Goal: Task Accomplishment & Management: Manage account settings

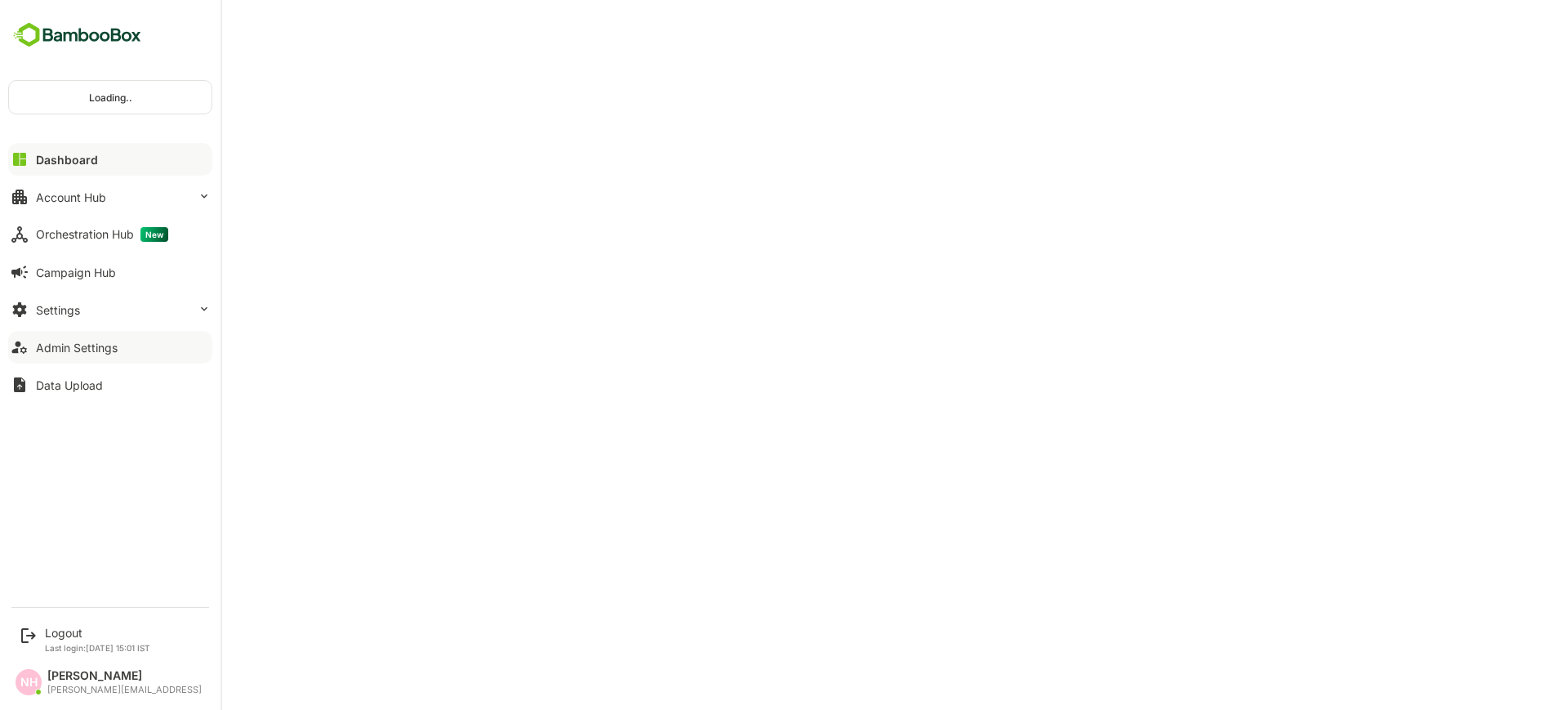
click at [75, 341] on div "Admin Settings" at bounding box center [76, 347] width 82 height 14
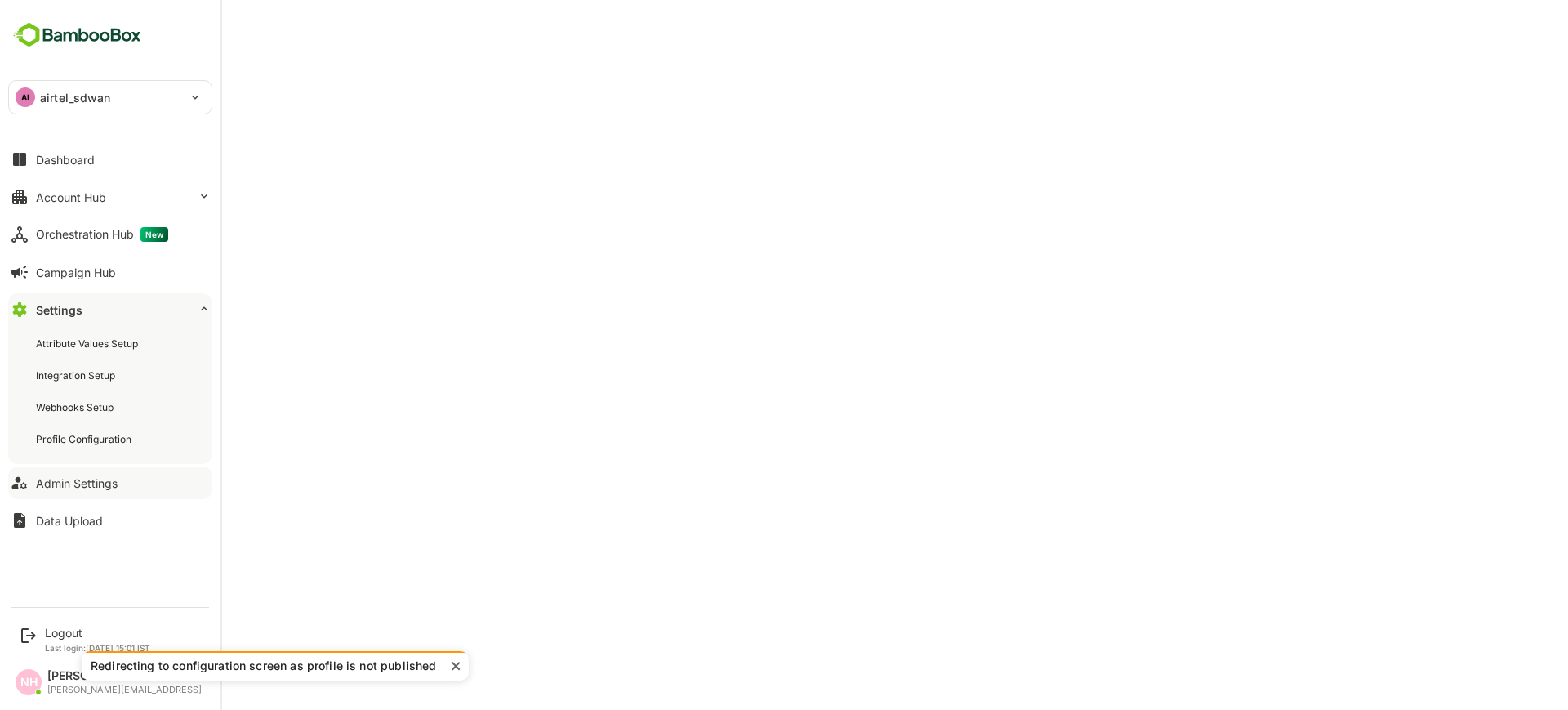
click at [74, 483] on div "Admin Settings" at bounding box center [76, 483] width 82 height 14
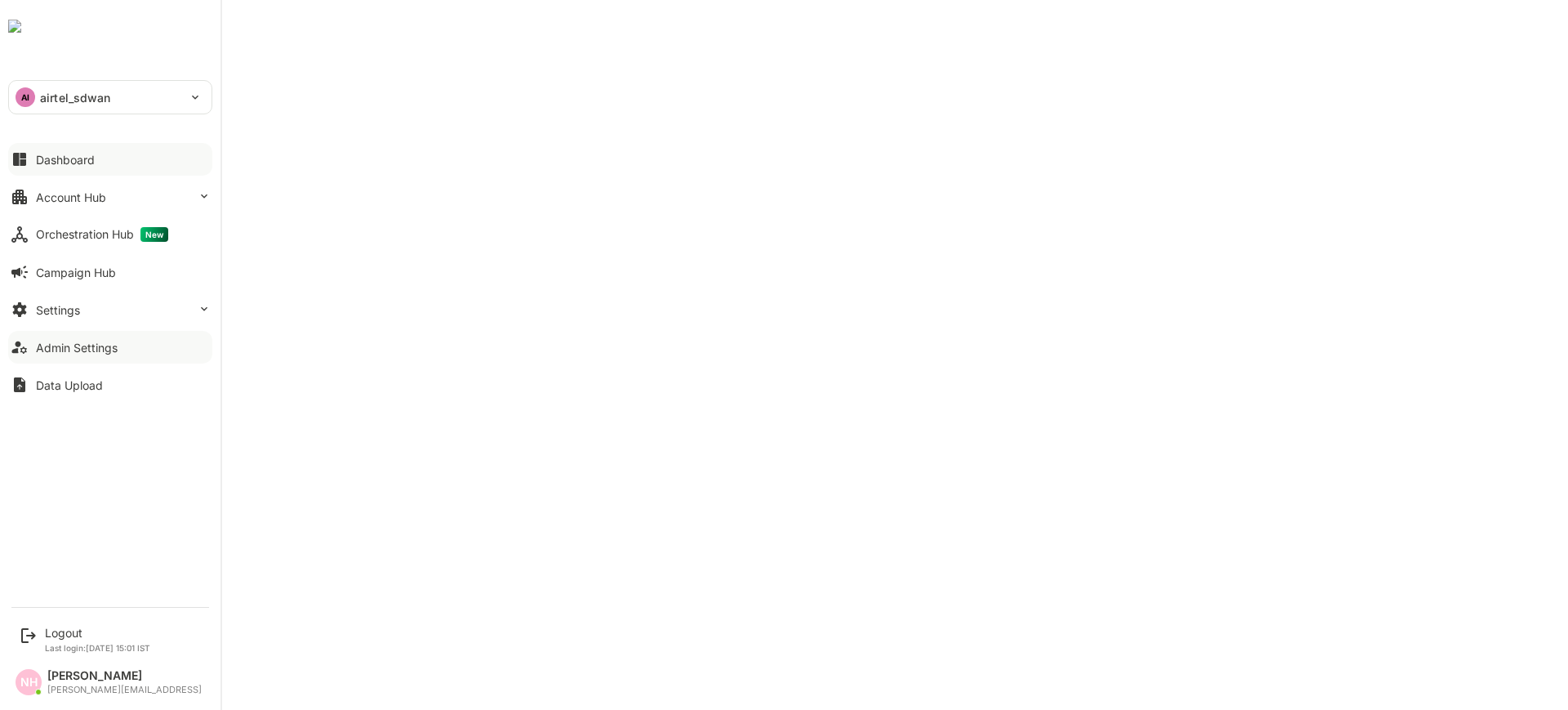
click at [24, 156] on icon at bounding box center [19, 159] width 13 height 13
click at [43, 193] on div "Account Hub" at bounding box center [71, 197] width 70 height 14
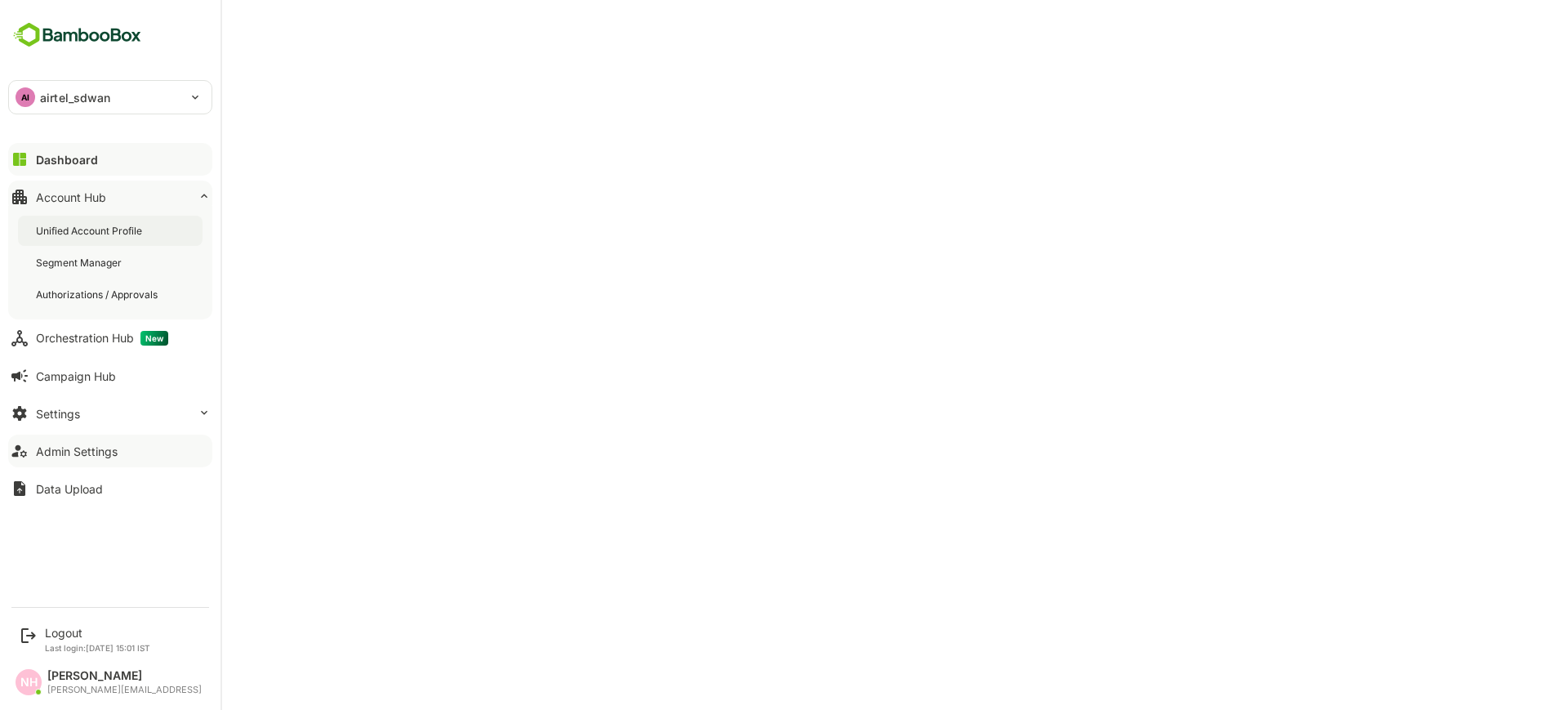
click at [55, 224] on div "Unified Account Profile" at bounding box center [90, 230] width 110 height 14
click at [114, 235] on div "Unified Account Profile" at bounding box center [92, 230] width 112 height 14
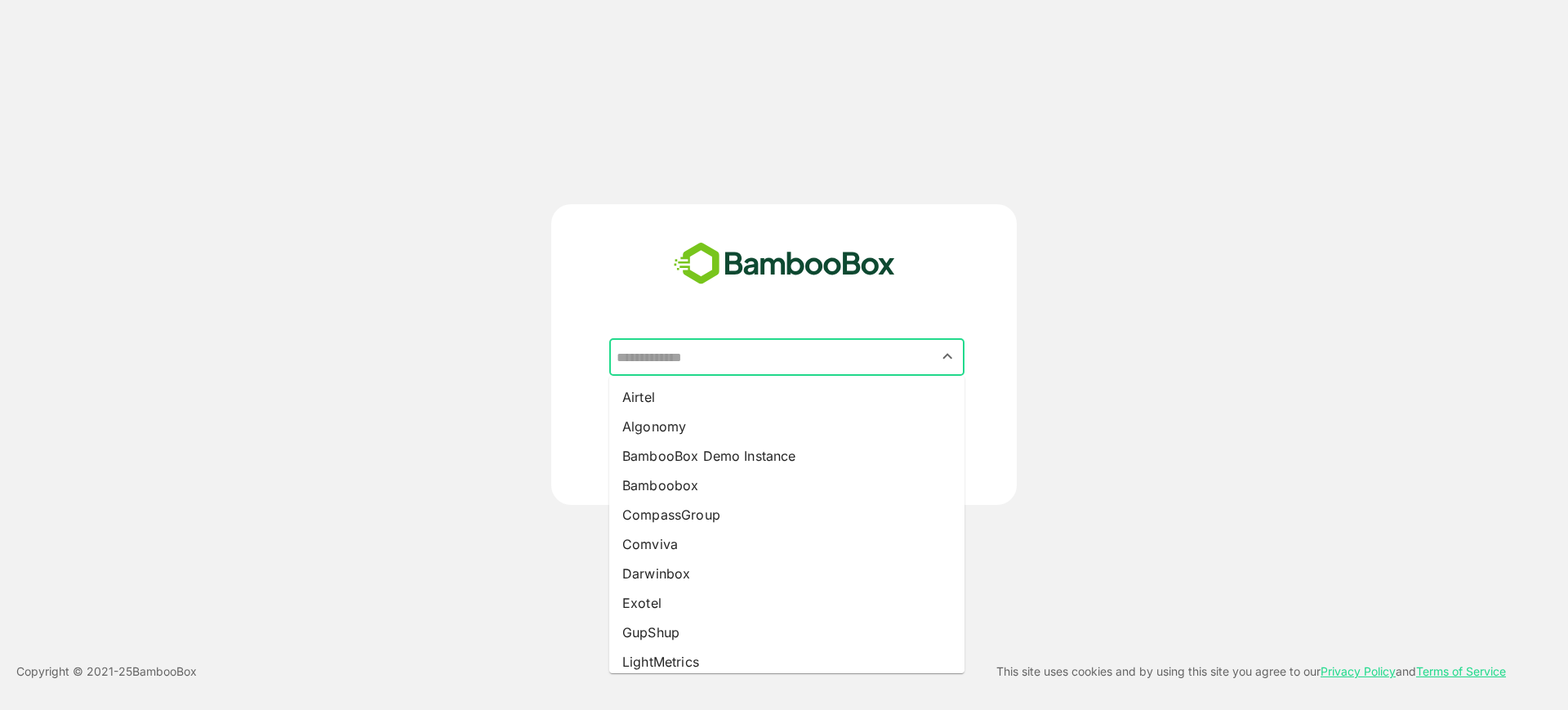
click at [902, 363] on input "text" at bounding box center [786, 357] width 349 height 31
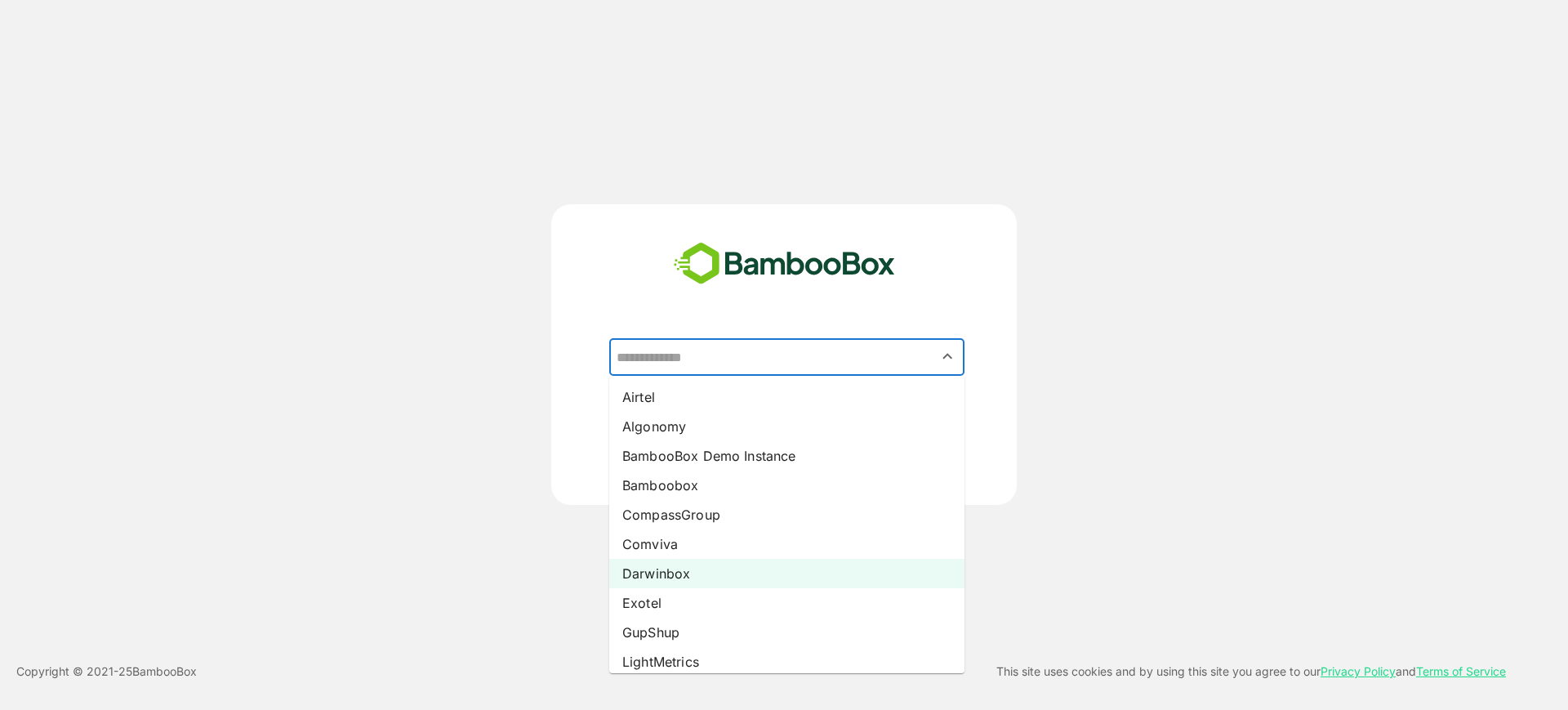
click at [699, 574] on li "Darwinbox" at bounding box center [787, 574] width 355 height 29
type input "*********"
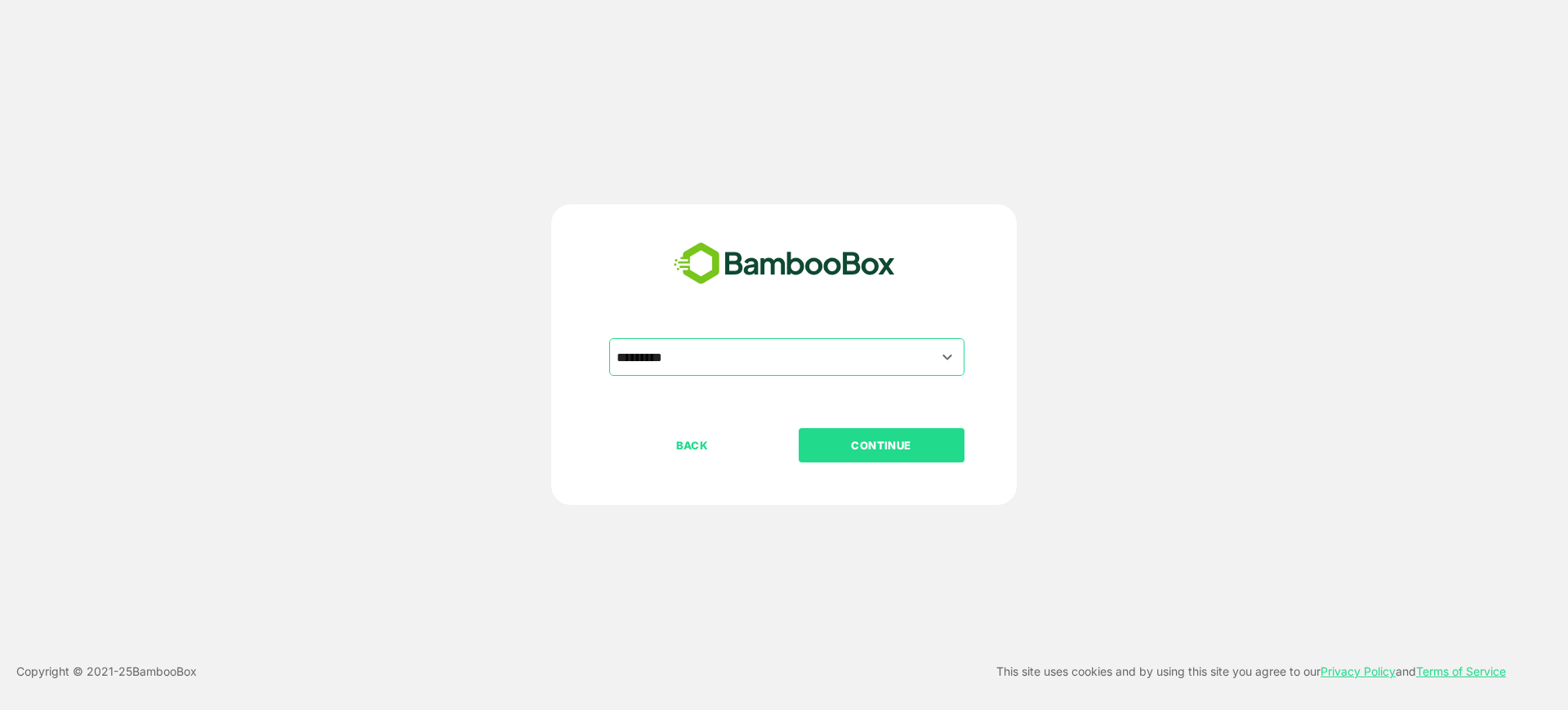
click at [905, 452] on p "CONTINUE" at bounding box center [880, 446] width 163 height 18
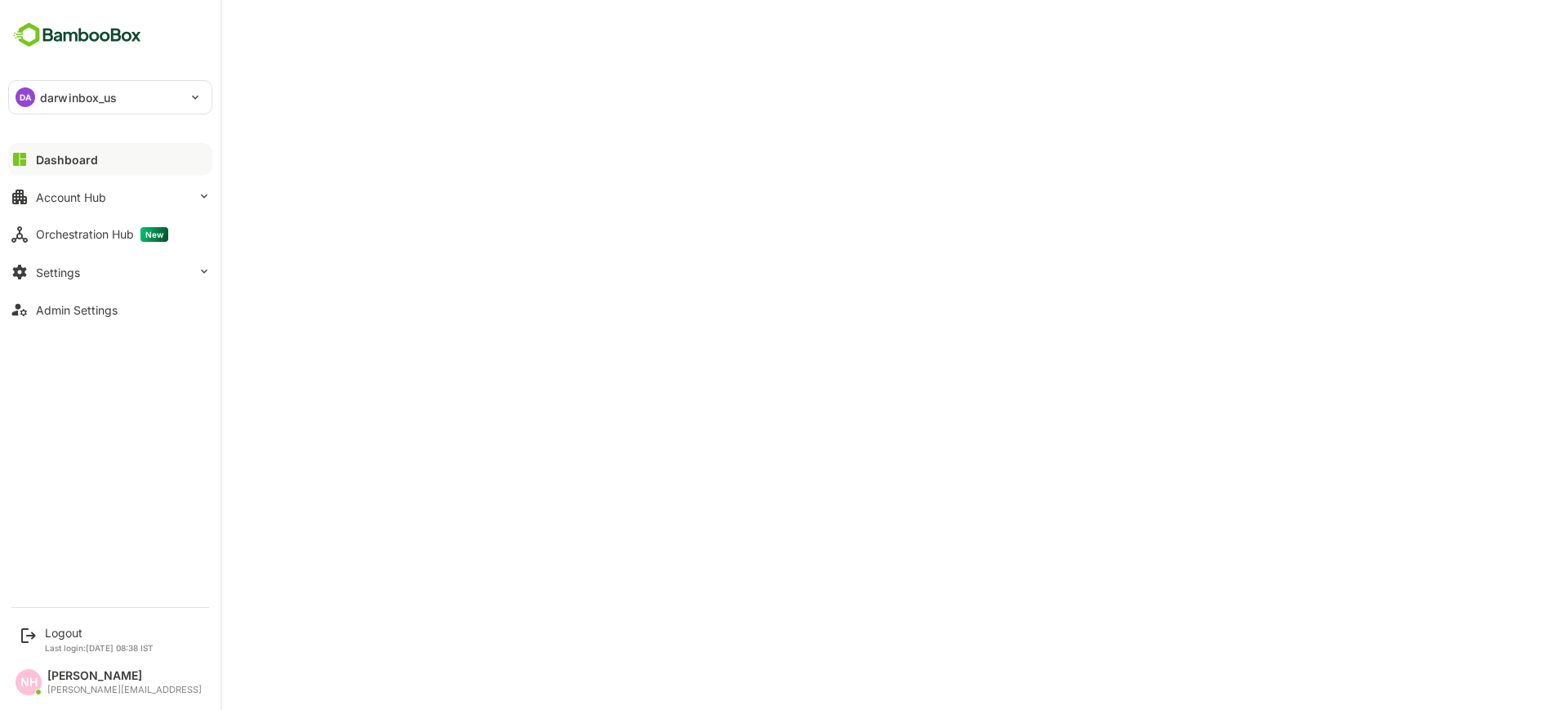
click at [19, 98] on div "DA" at bounding box center [25, 97] width 19 height 19
click at [29, 215] on div "Dashboard Account Hub Orchestration Hub New Settings Admin Settings" at bounding box center [110, 235] width 220 height 188
click at [62, 206] on button "Account Hub" at bounding box center [110, 196] width 204 height 32
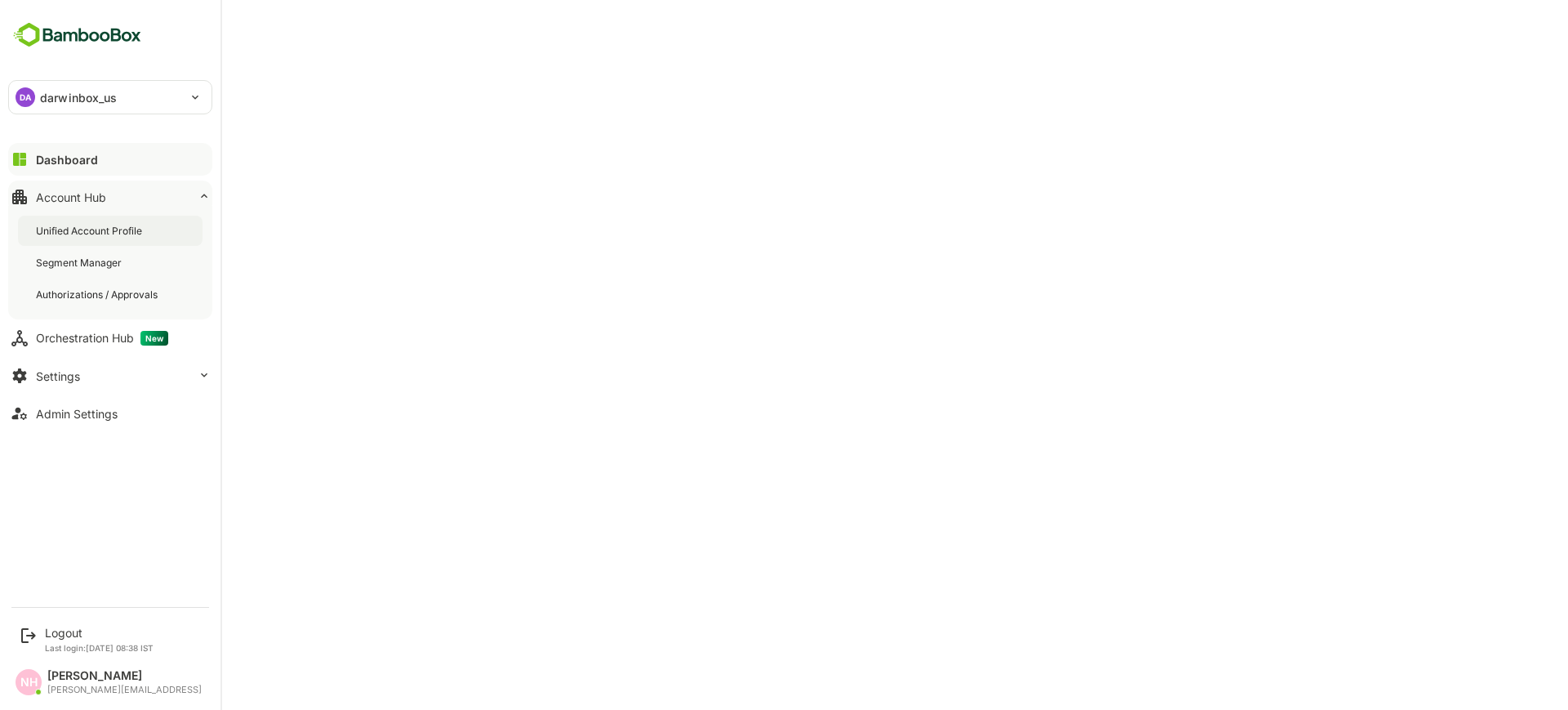
click at [80, 239] on div "Unified Account Profile" at bounding box center [110, 230] width 184 height 30
click at [87, 237] on div "Unified Account Profile" at bounding box center [92, 230] width 112 height 14
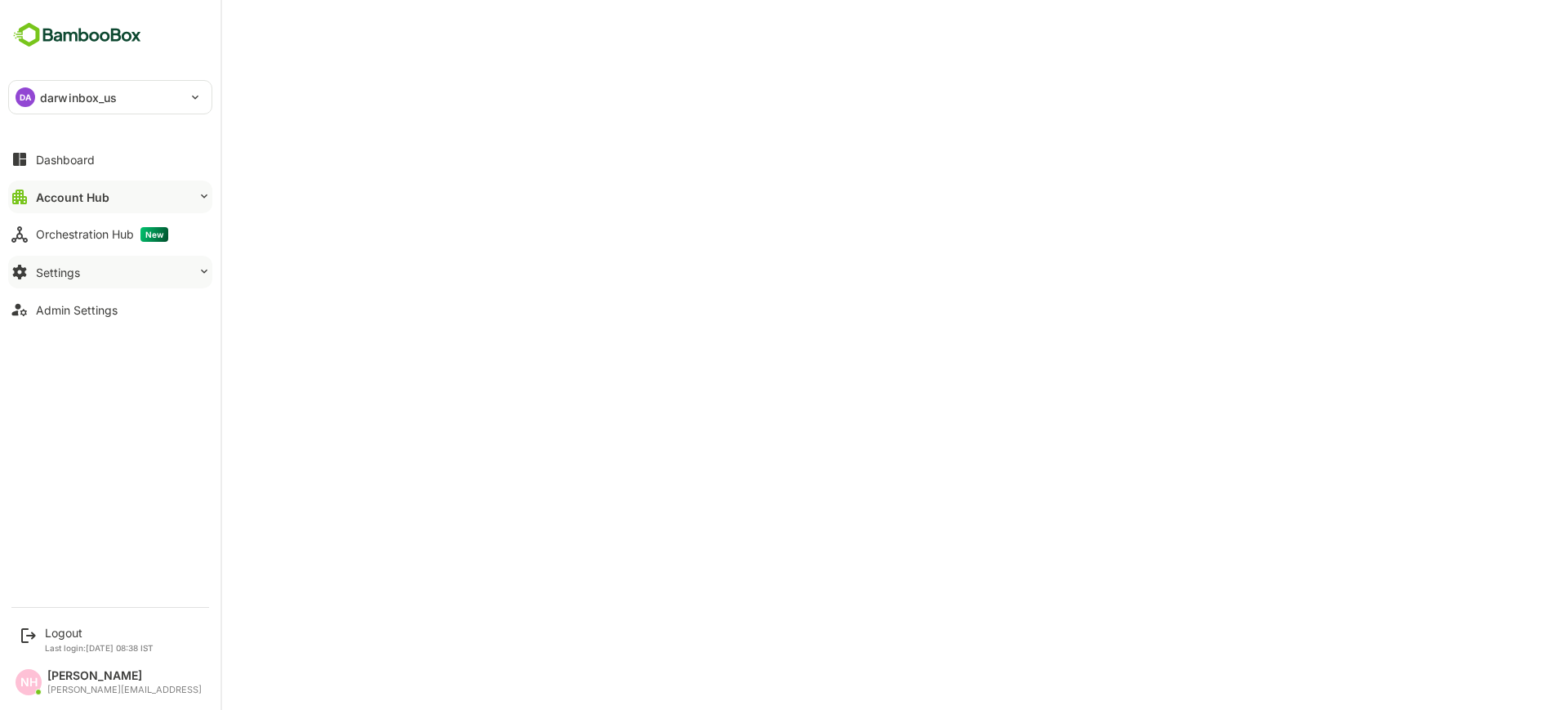
click at [46, 270] on div "Settings" at bounding box center [58, 272] width 44 height 14
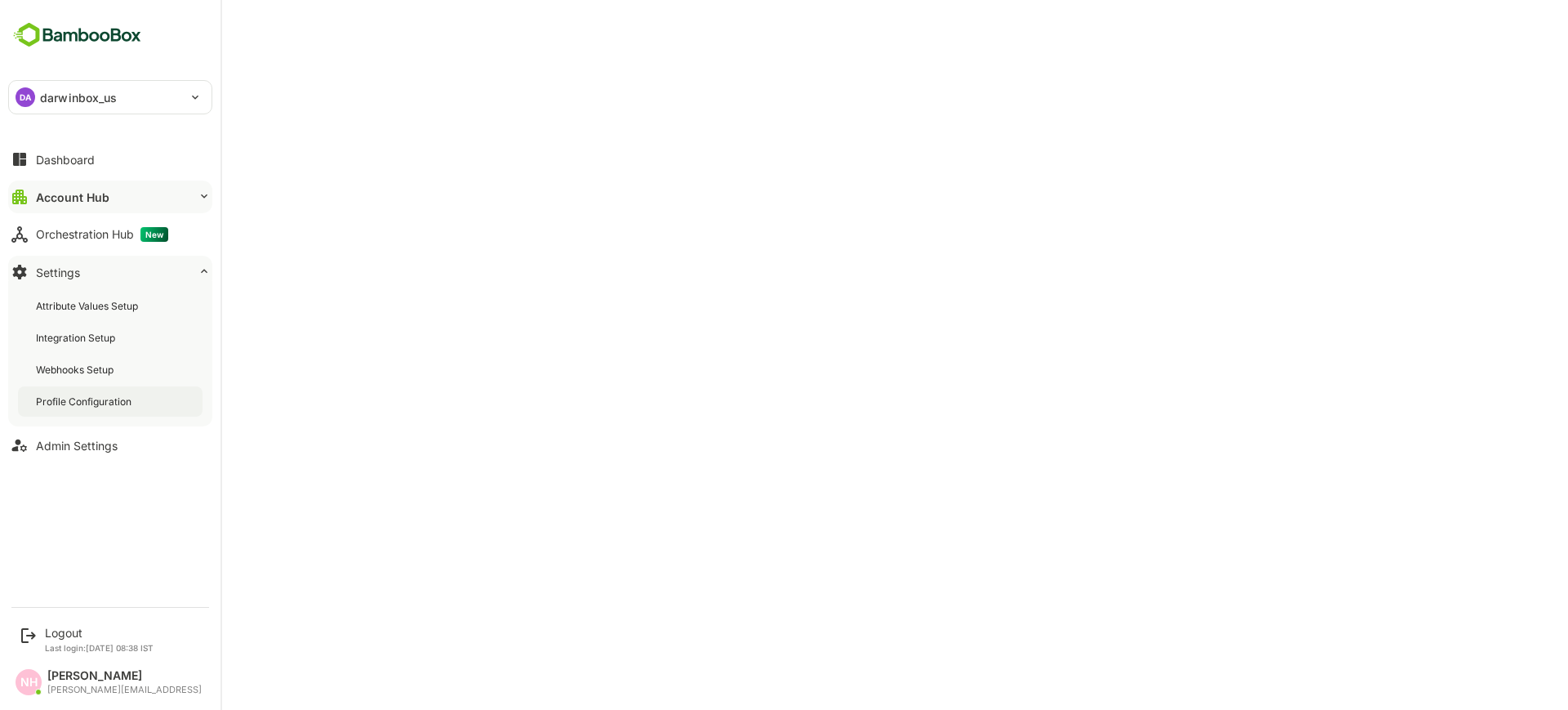
click at [99, 411] on div "Profile Configuration" at bounding box center [110, 402] width 184 height 30
click at [69, 186] on button "Account Hub" at bounding box center [110, 196] width 204 height 32
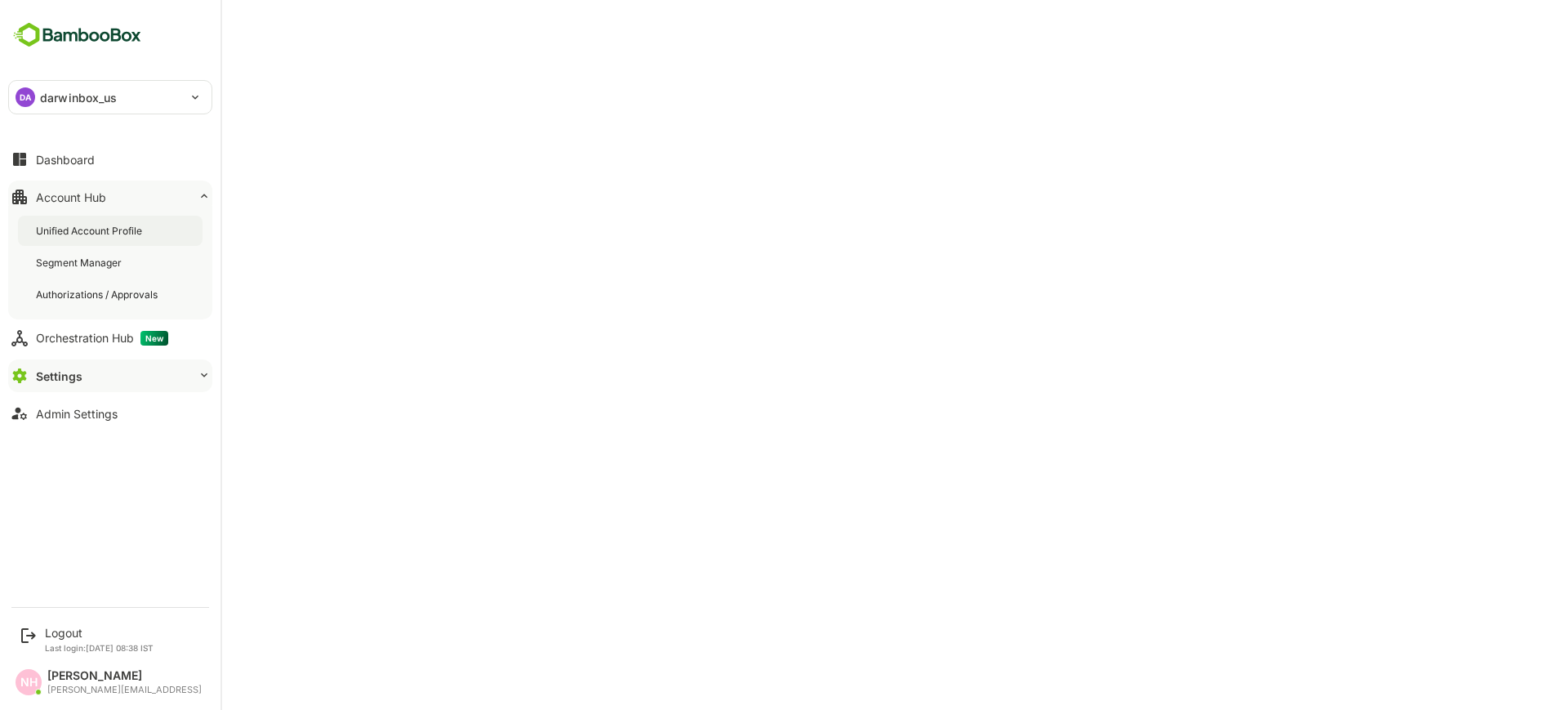
click at [75, 235] on div "Unified Account Profile" at bounding box center [90, 230] width 110 height 14
click at [72, 633] on div "Logout" at bounding box center [99, 632] width 109 height 14
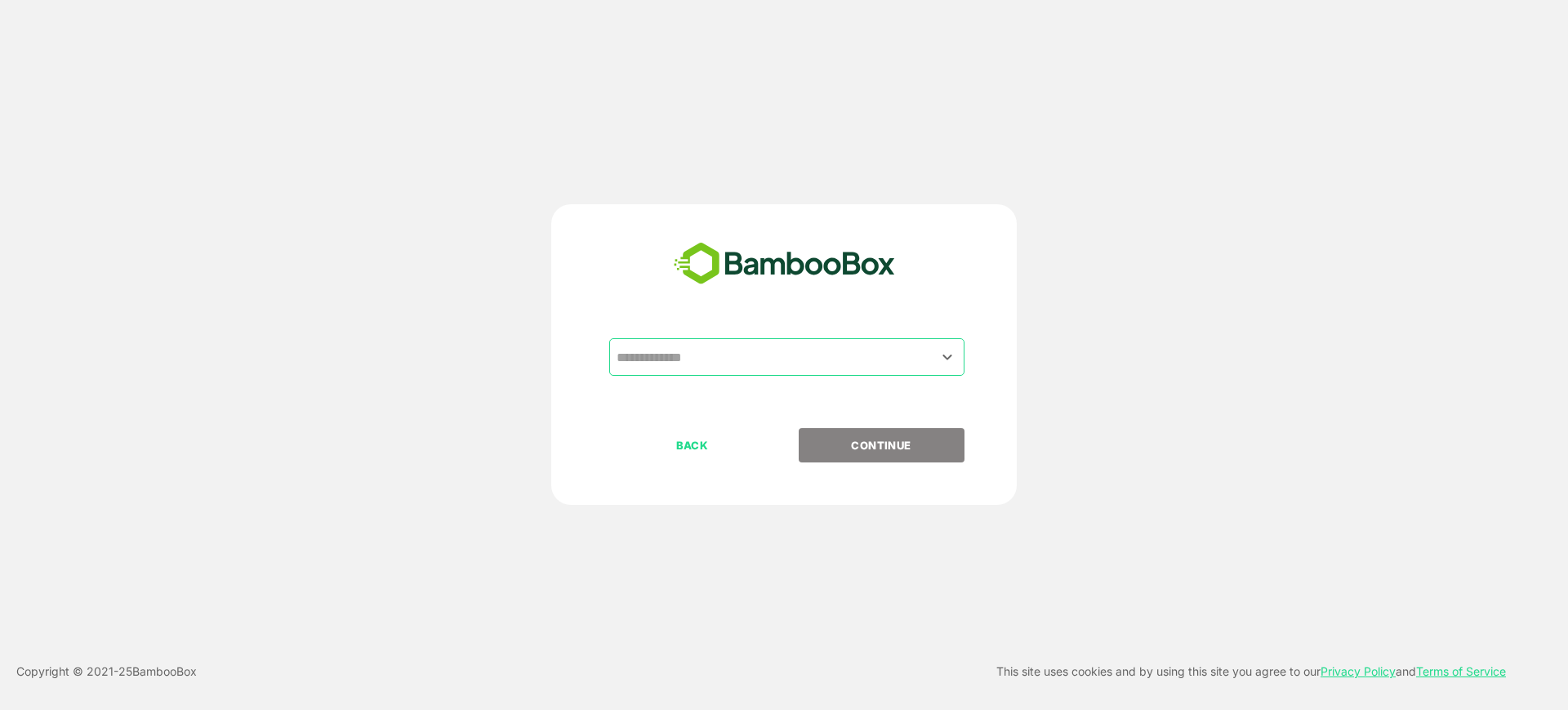
click at [756, 338] on div "​" at bounding box center [787, 356] width 355 height 38
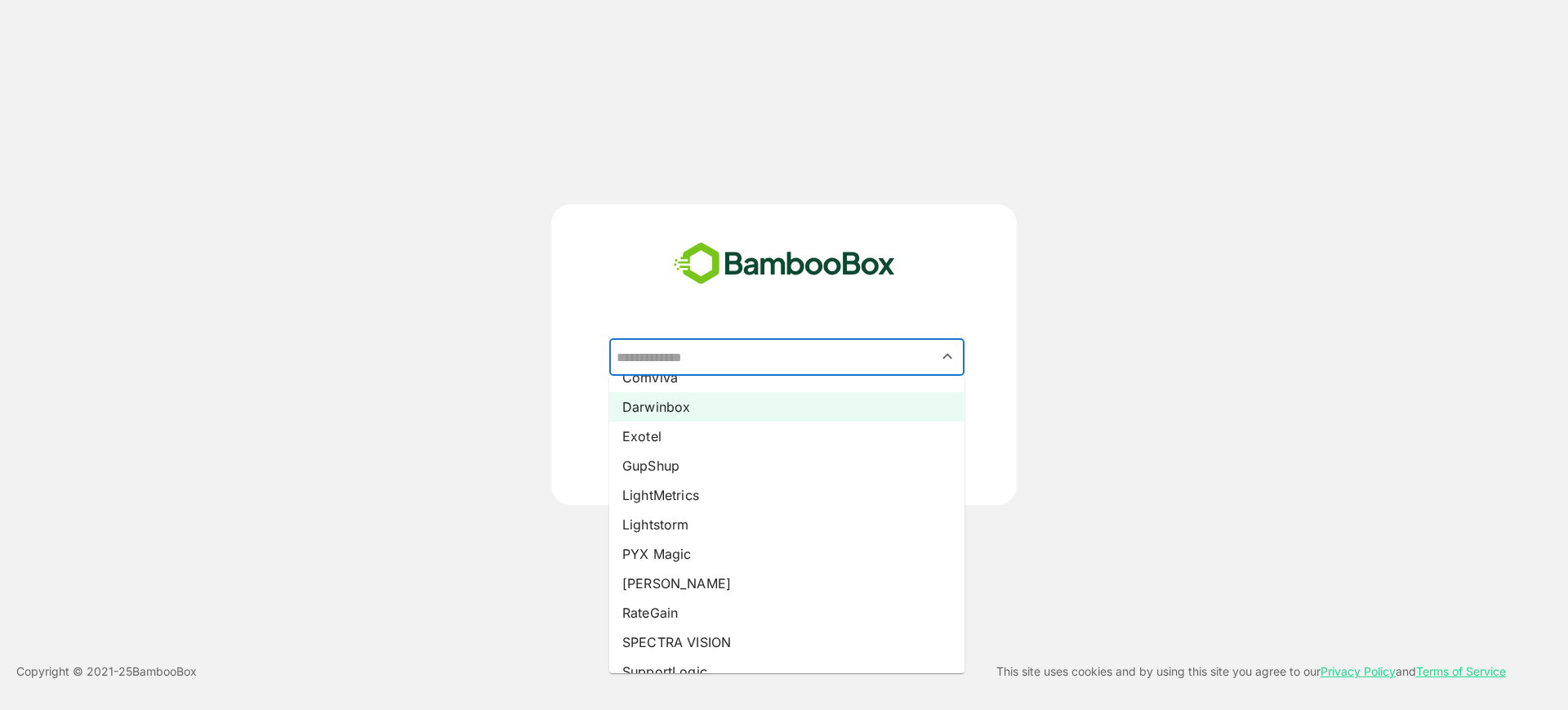
scroll to position [167, 0]
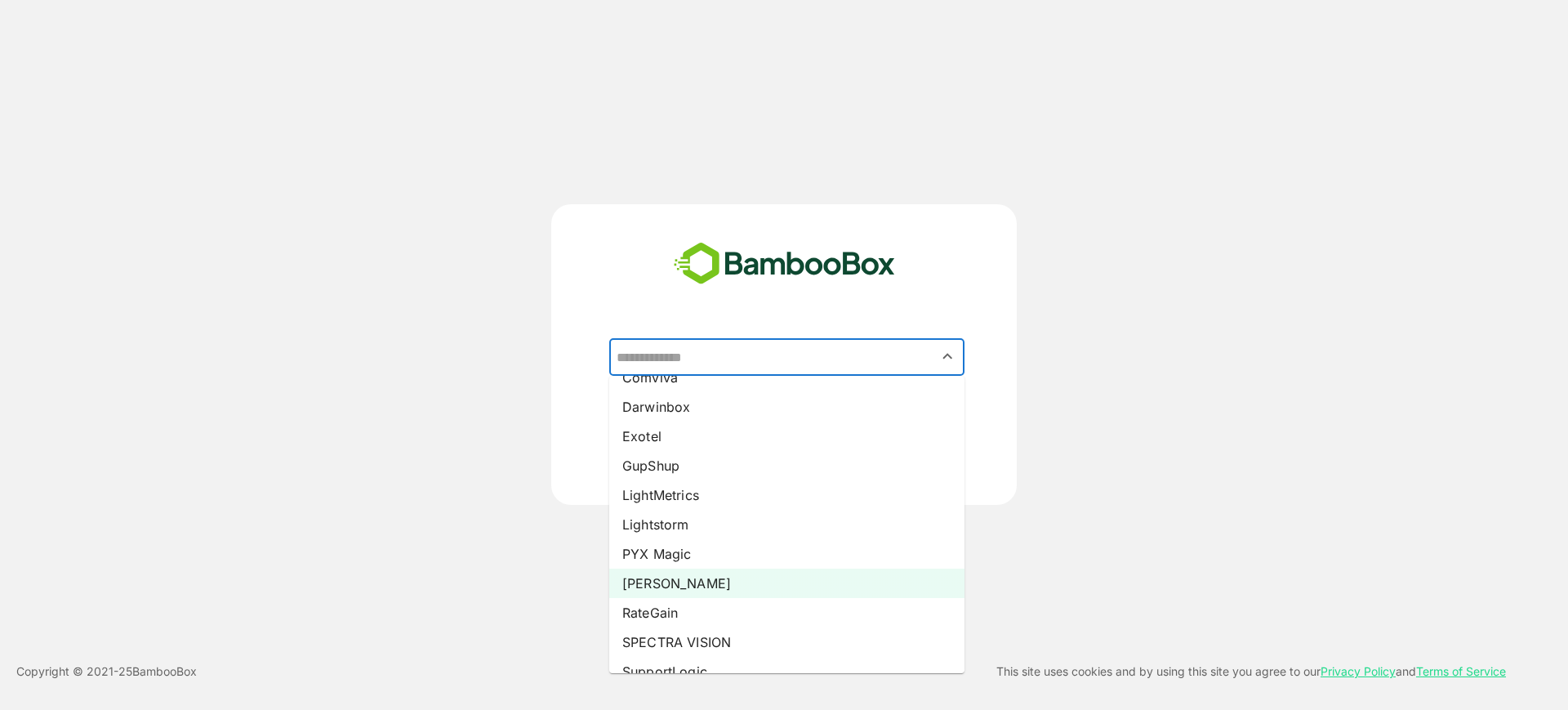
click at [680, 575] on li "Pando" at bounding box center [787, 583] width 355 height 29
type input "*****"
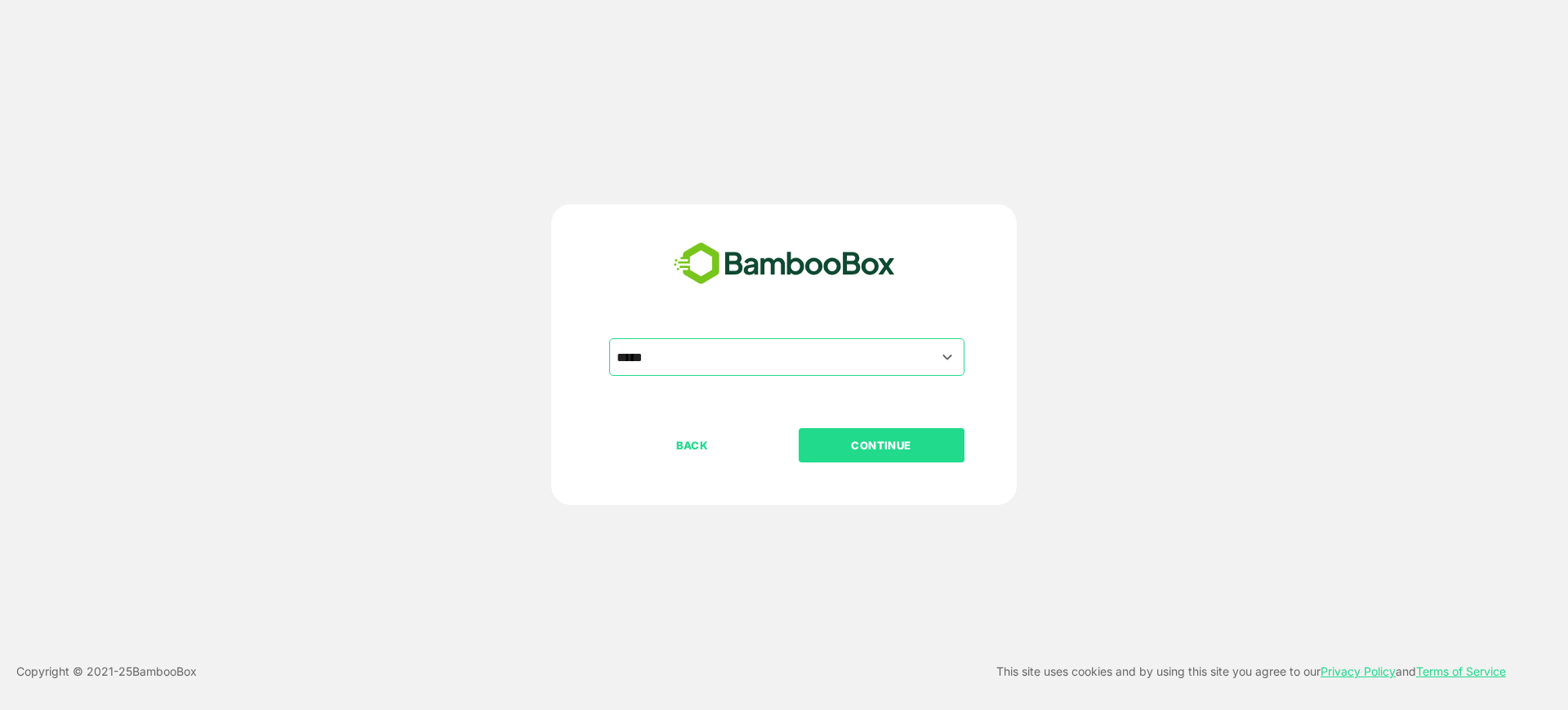
click at [892, 436] on p "CONTINUE" at bounding box center [880, 446] width 163 height 18
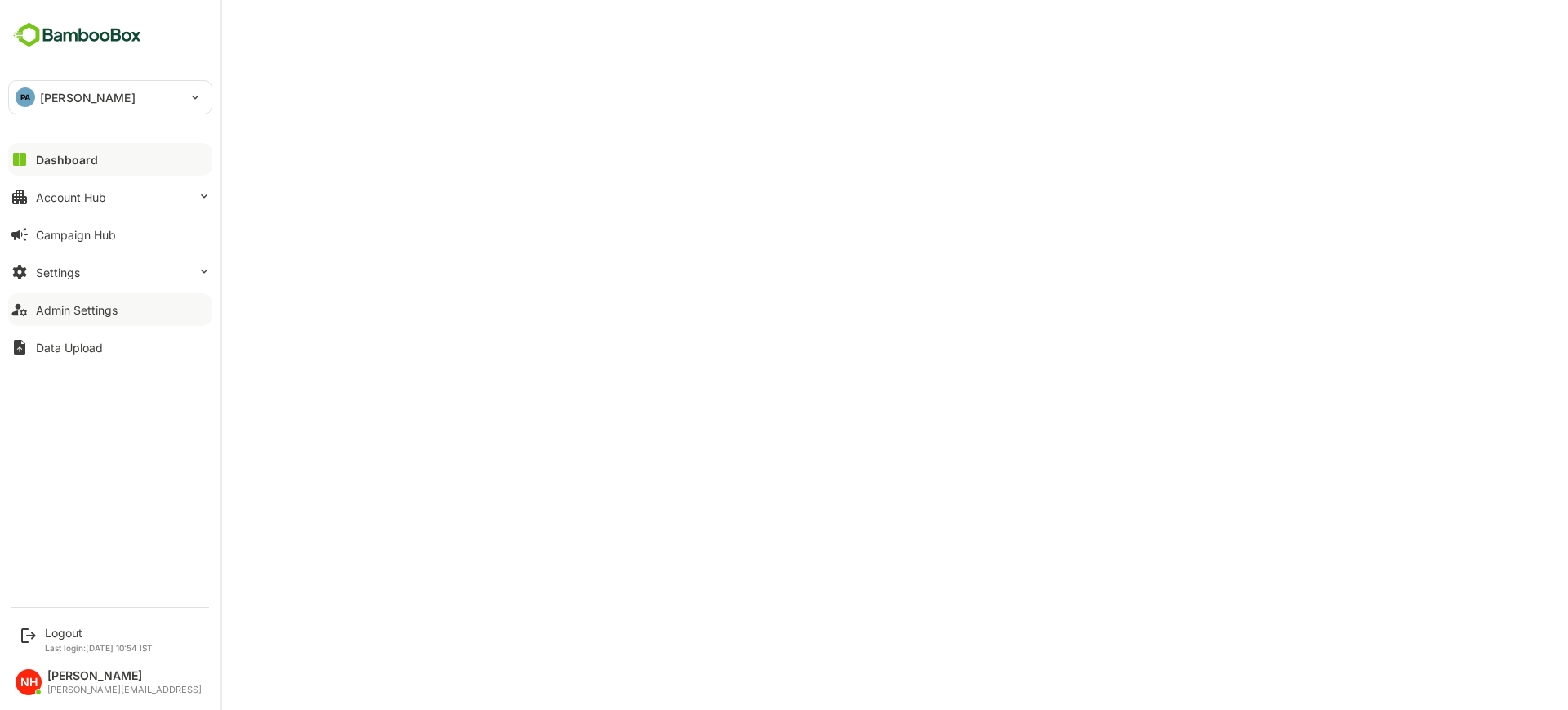
click at [78, 308] on div "Admin Settings" at bounding box center [76, 309] width 82 height 14
